Goal: Information Seeking & Learning: Learn about a topic

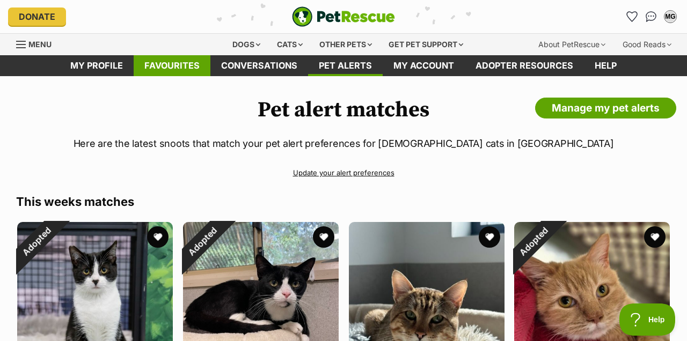
click at [193, 67] on link "Favourites" at bounding box center [172, 65] width 77 height 21
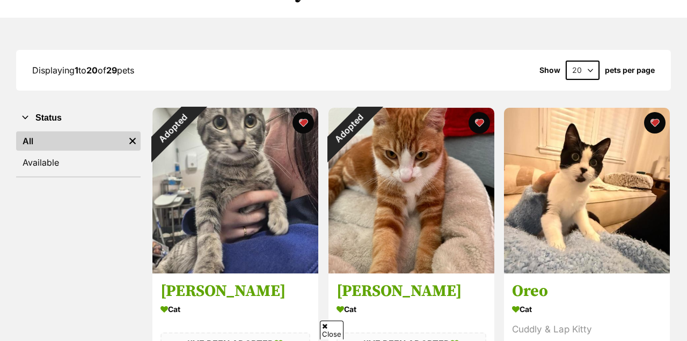
scroll to position [112, 0]
click at [571, 66] on select "20 40 60" at bounding box center [583, 70] width 34 height 19
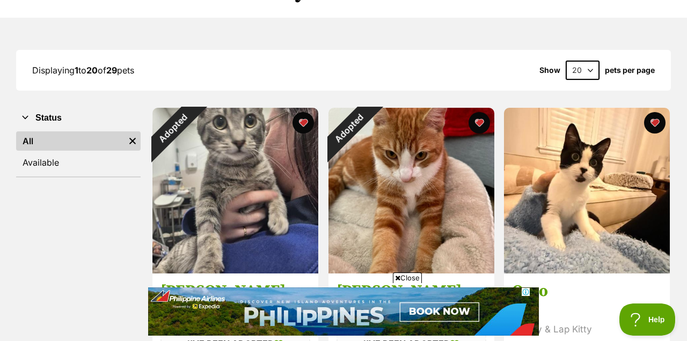
scroll to position [0, 0]
select select "40"
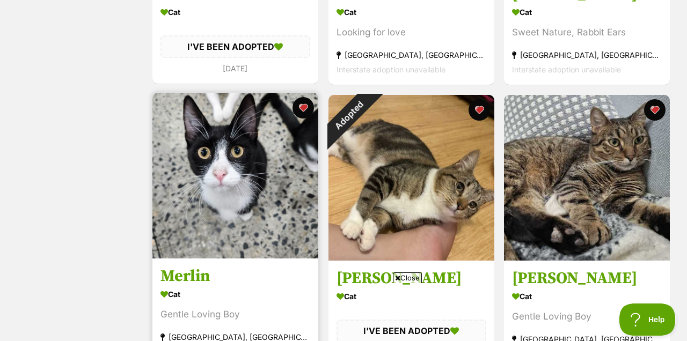
click at [203, 163] on img at bounding box center [235, 176] width 166 height 166
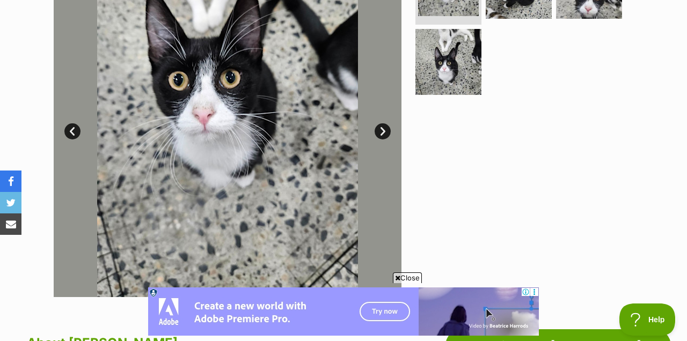
scroll to position [274, 0]
click at [385, 131] on link "Next" at bounding box center [383, 131] width 16 height 16
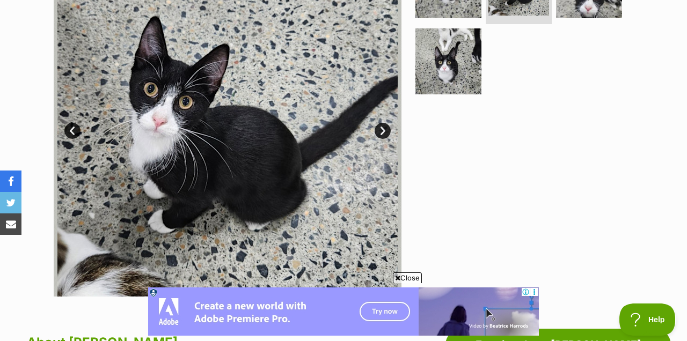
click at [385, 129] on link "Next" at bounding box center [383, 131] width 16 height 16
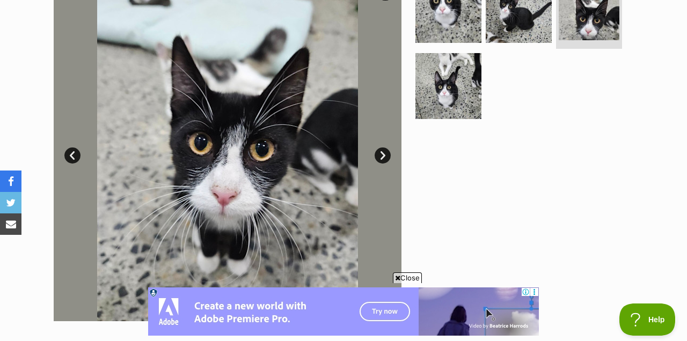
scroll to position [250, 0]
click at [382, 155] on link "Next" at bounding box center [383, 156] width 16 height 16
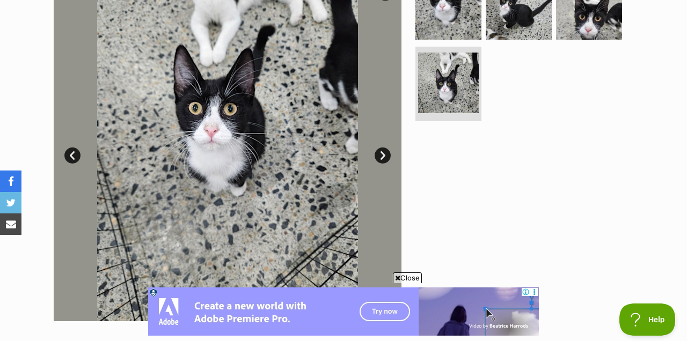
scroll to position [0, 0]
click at [379, 152] on link "Next" at bounding box center [383, 156] width 16 height 16
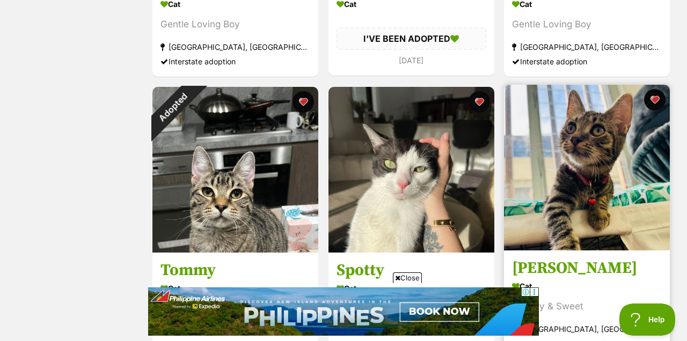
scroll to position [2406, 0]
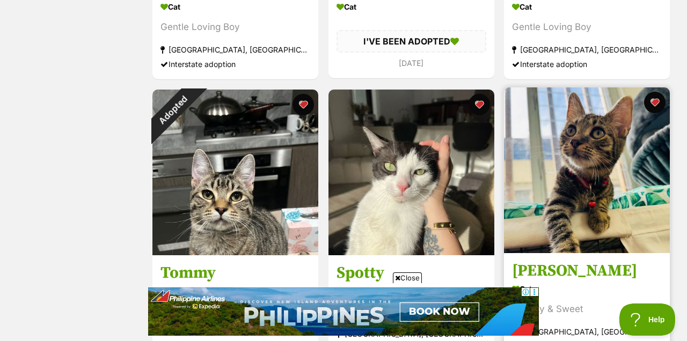
click at [618, 173] on img at bounding box center [587, 170] width 166 height 166
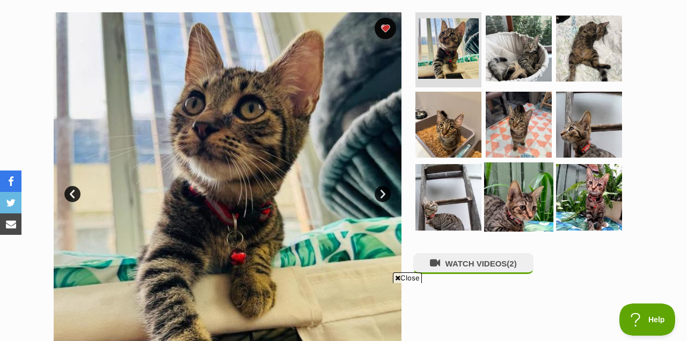
click at [522, 192] on img at bounding box center [518, 197] width 69 height 69
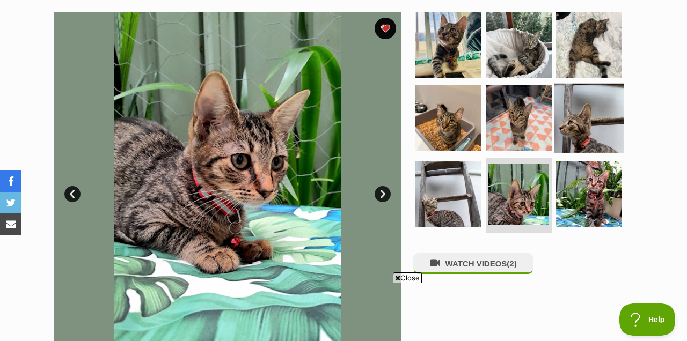
click at [581, 128] on img at bounding box center [588, 117] width 69 height 69
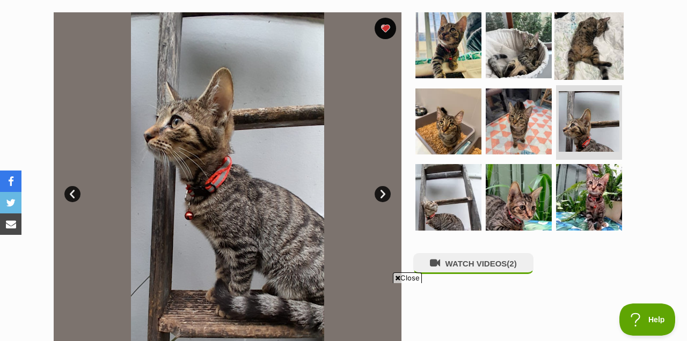
click at [582, 48] on img at bounding box center [588, 45] width 69 height 69
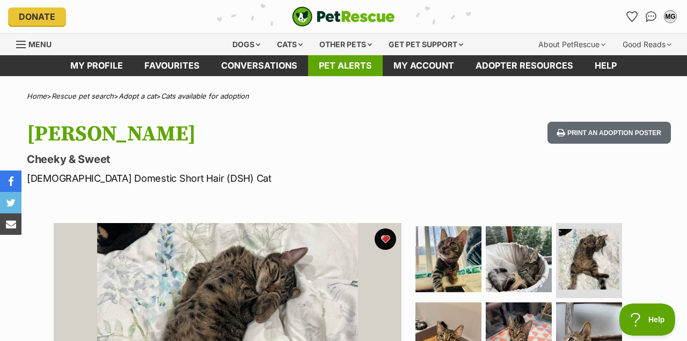
click at [335, 65] on link "Pet alerts" at bounding box center [345, 65] width 75 height 21
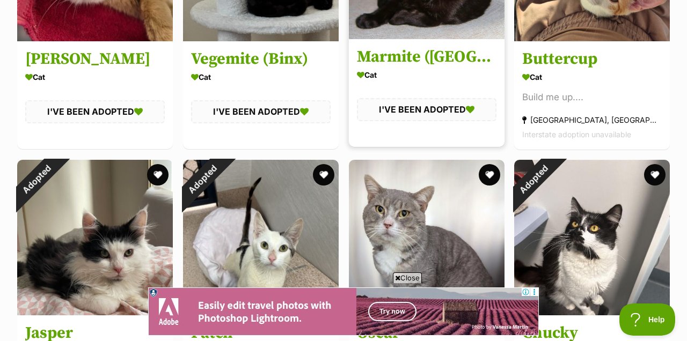
scroll to position [346, 0]
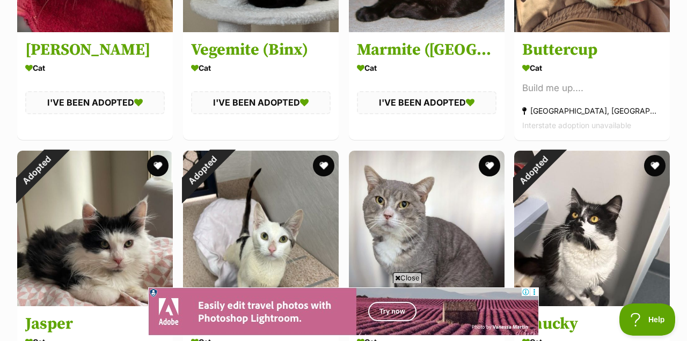
click at [404, 276] on span "Close" at bounding box center [407, 278] width 29 height 11
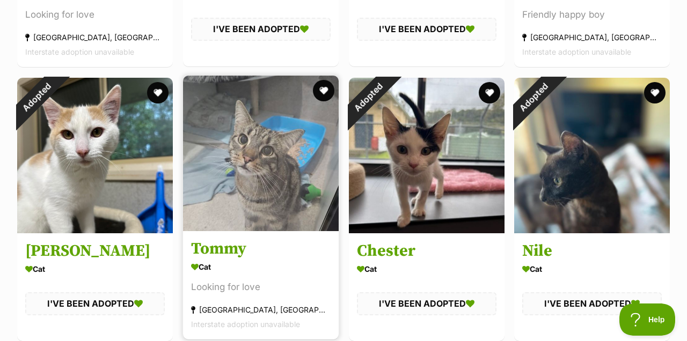
scroll to position [1792, 0]
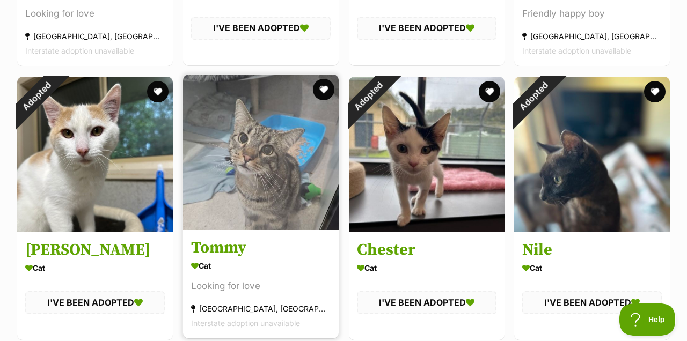
click at [277, 188] on img at bounding box center [261, 153] width 156 height 156
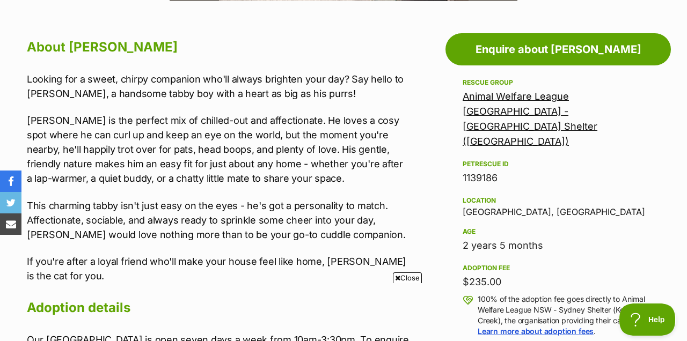
scroll to position [569, 0]
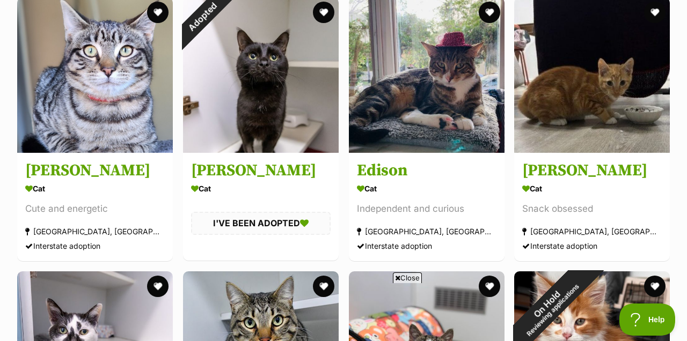
scroll to position [2693, 0]
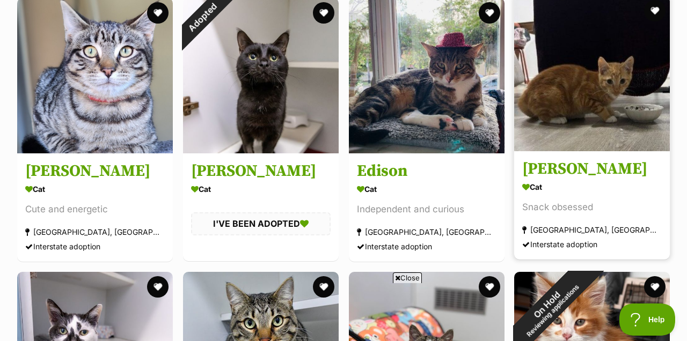
click at [565, 110] on img at bounding box center [592, 74] width 156 height 156
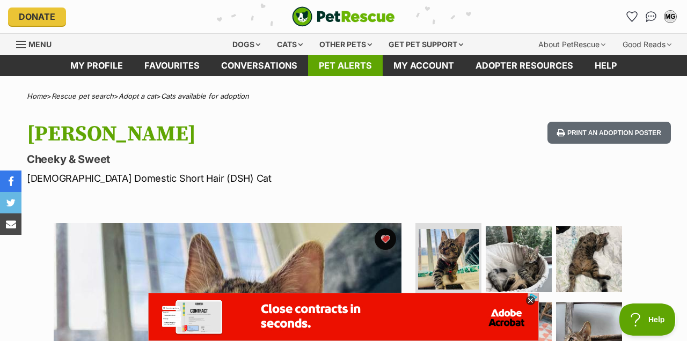
click at [345, 62] on link "Pet alerts" at bounding box center [345, 65] width 75 height 21
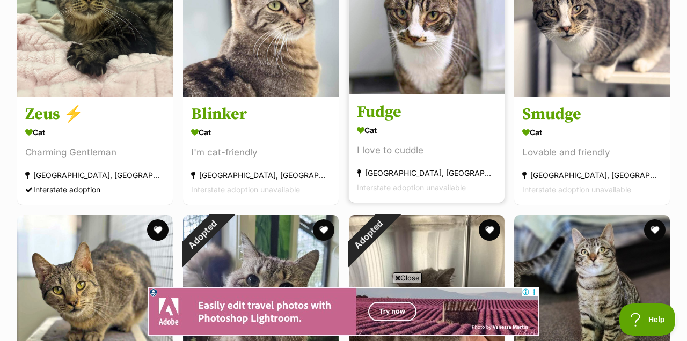
scroll to position [2270, 0]
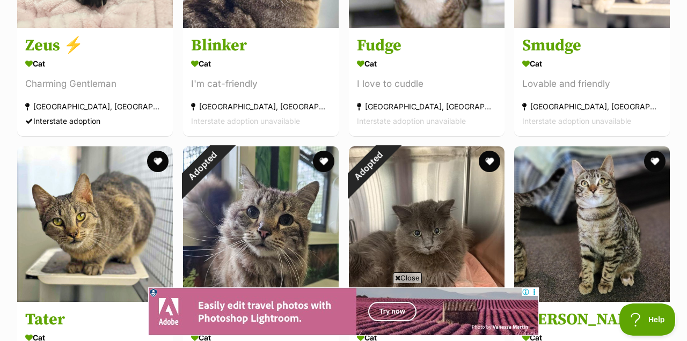
click at [403, 276] on span "Close" at bounding box center [407, 278] width 29 height 11
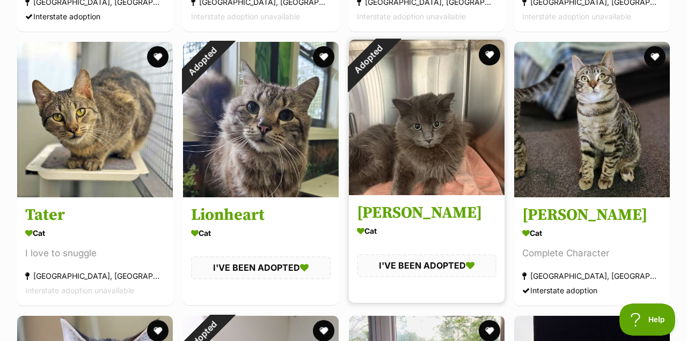
scroll to position [2412, 0]
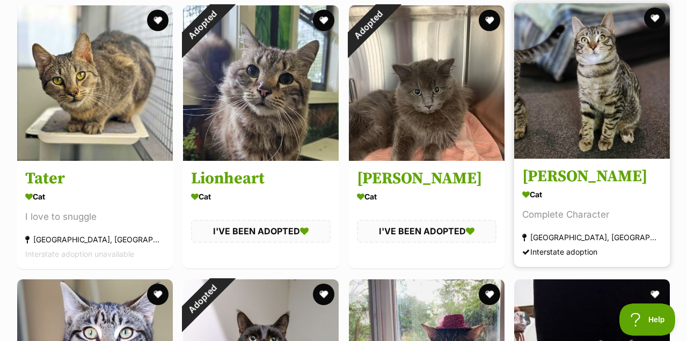
click at [611, 131] on img at bounding box center [592, 81] width 156 height 156
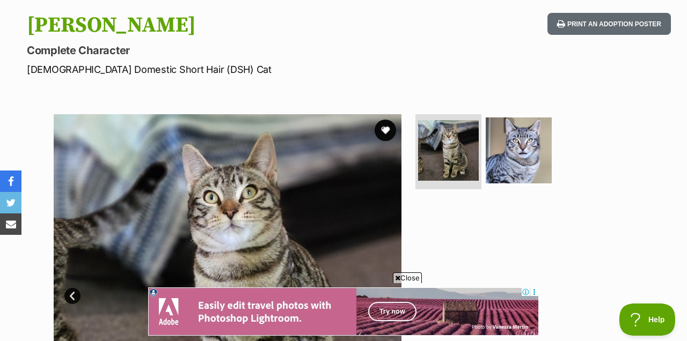
scroll to position [109, 0]
click at [534, 152] on img at bounding box center [518, 150] width 69 height 69
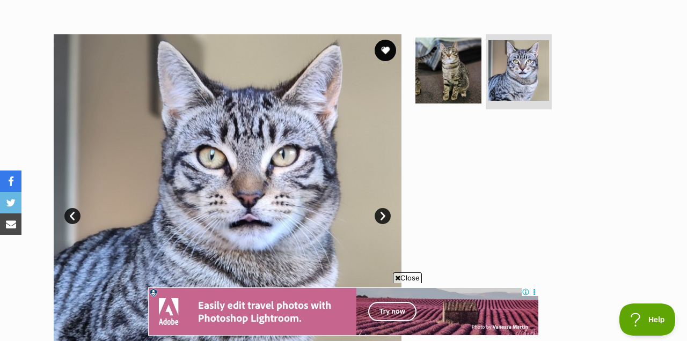
scroll to position [189, 0]
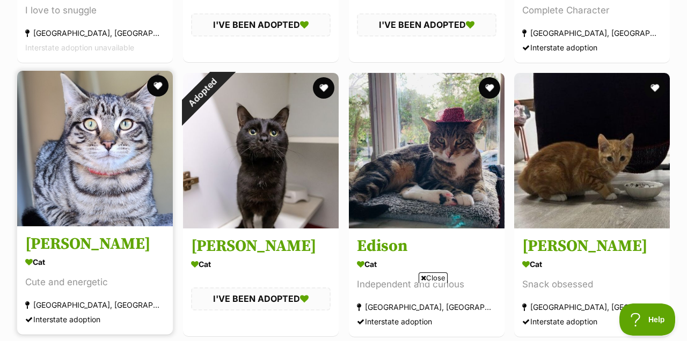
click at [108, 122] on img at bounding box center [95, 149] width 156 height 156
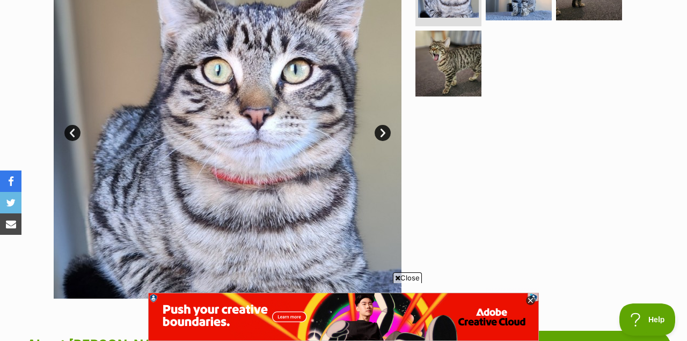
scroll to position [271, 0]
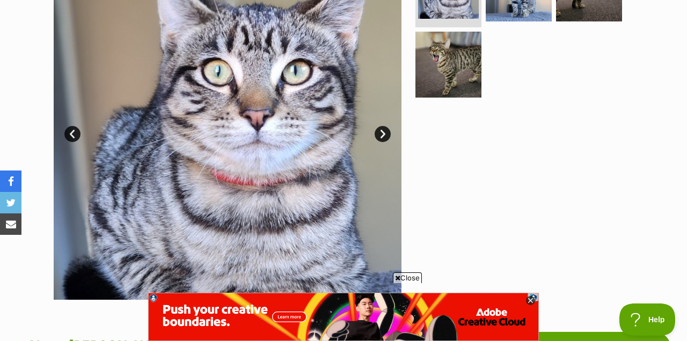
click at [383, 135] on link "Next" at bounding box center [383, 134] width 16 height 16
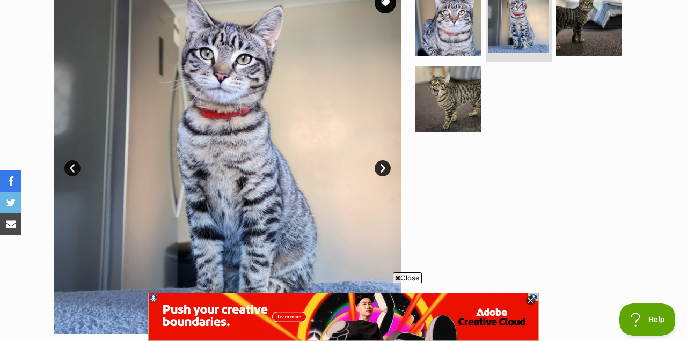
scroll to position [0, 0]
click at [384, 167] on link "Next" at bounding box center [383, 168] width 16 height 16
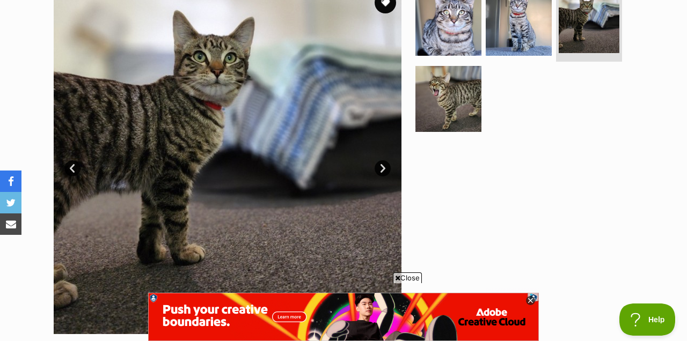
click at [384, 167] on link "Next" at bounding box center [383, 168] width 16 height 16
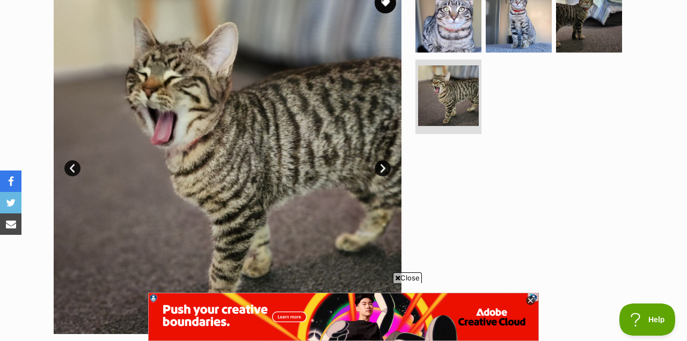
click at [384, 167] on link "Next" at bounding box center [383, 168] width 16 height 16
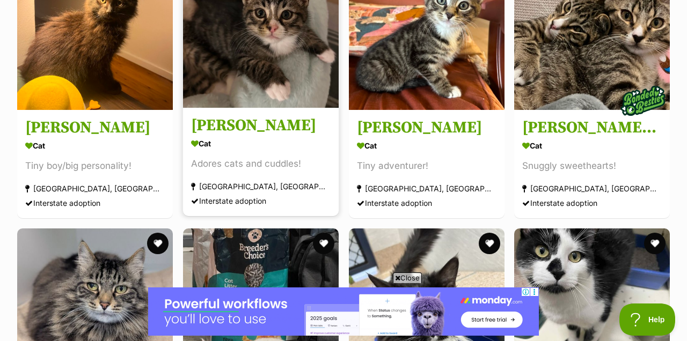
scroll to position [5088, 0]
